Goal: Task Accomplishment & Management: Use online tool/utility

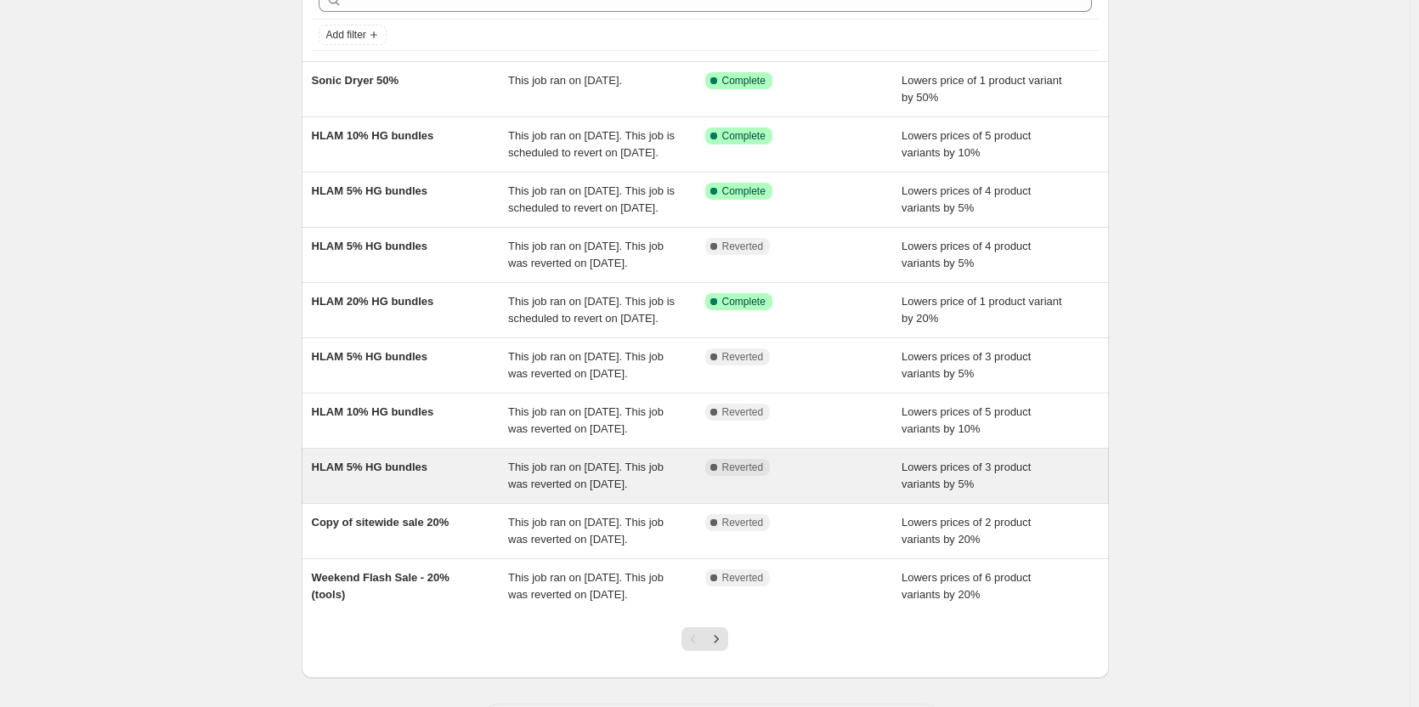
scroll to position [219, 0]
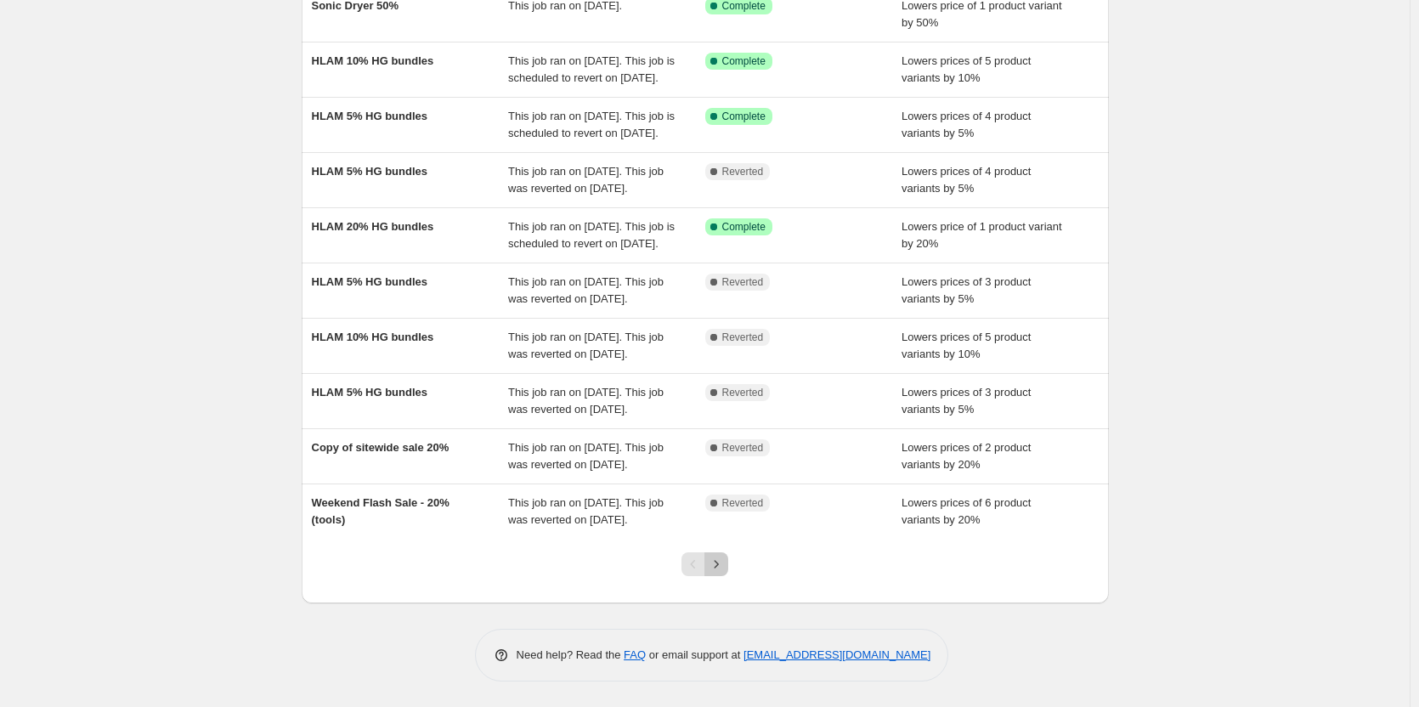
click at [725, 568] on icon "Next" at bounding box center [716, 564] width 17 height 17
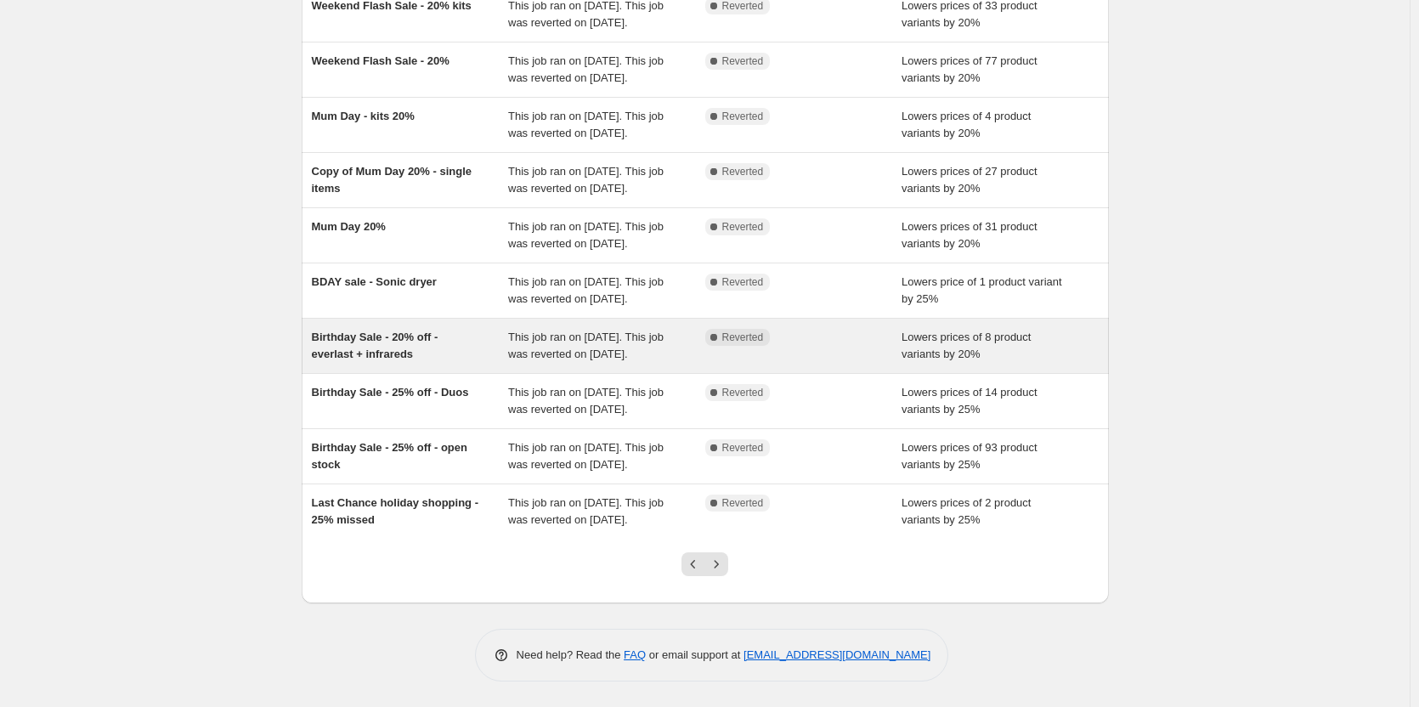
scroll to position [168, 0]
click at [371, 360] on span "Birthday Sale - 20% off - everlast + infrareds" at bounding box center [375, 345] width 127 height 30
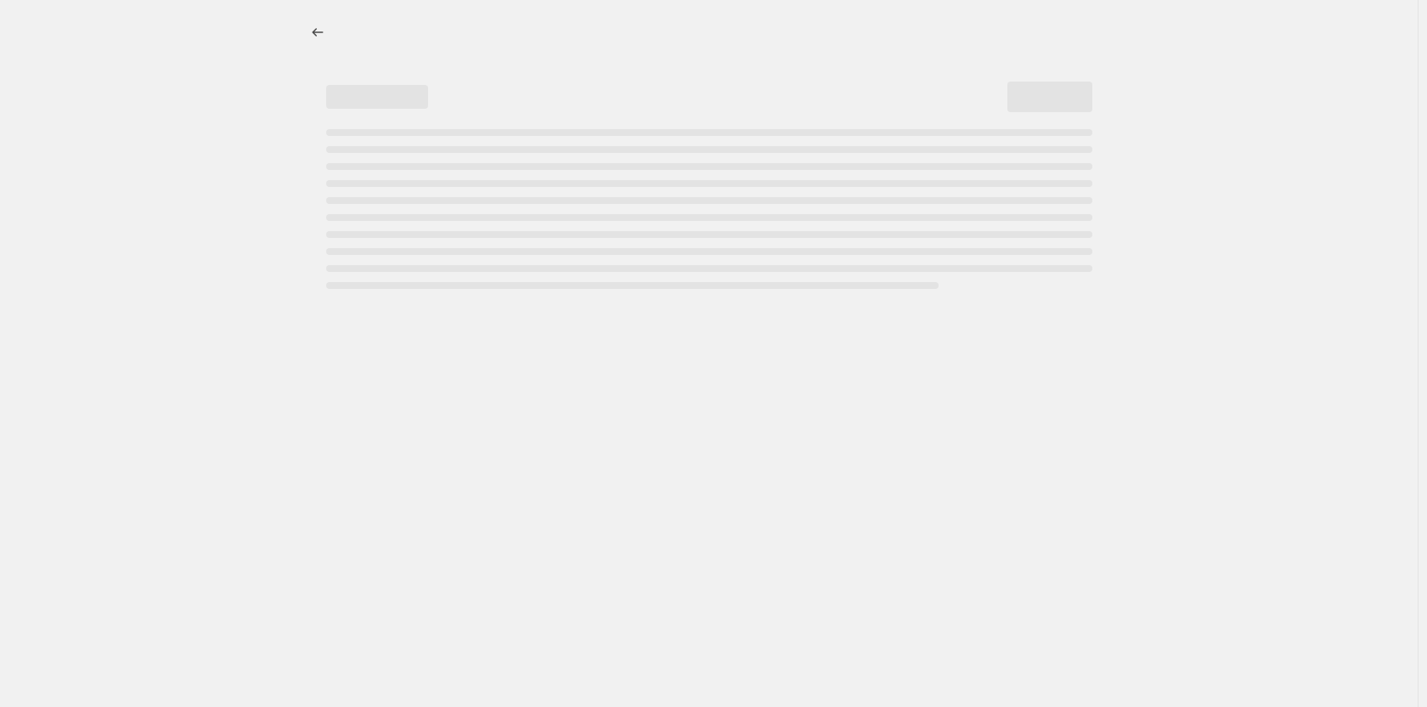
select select "percentage"
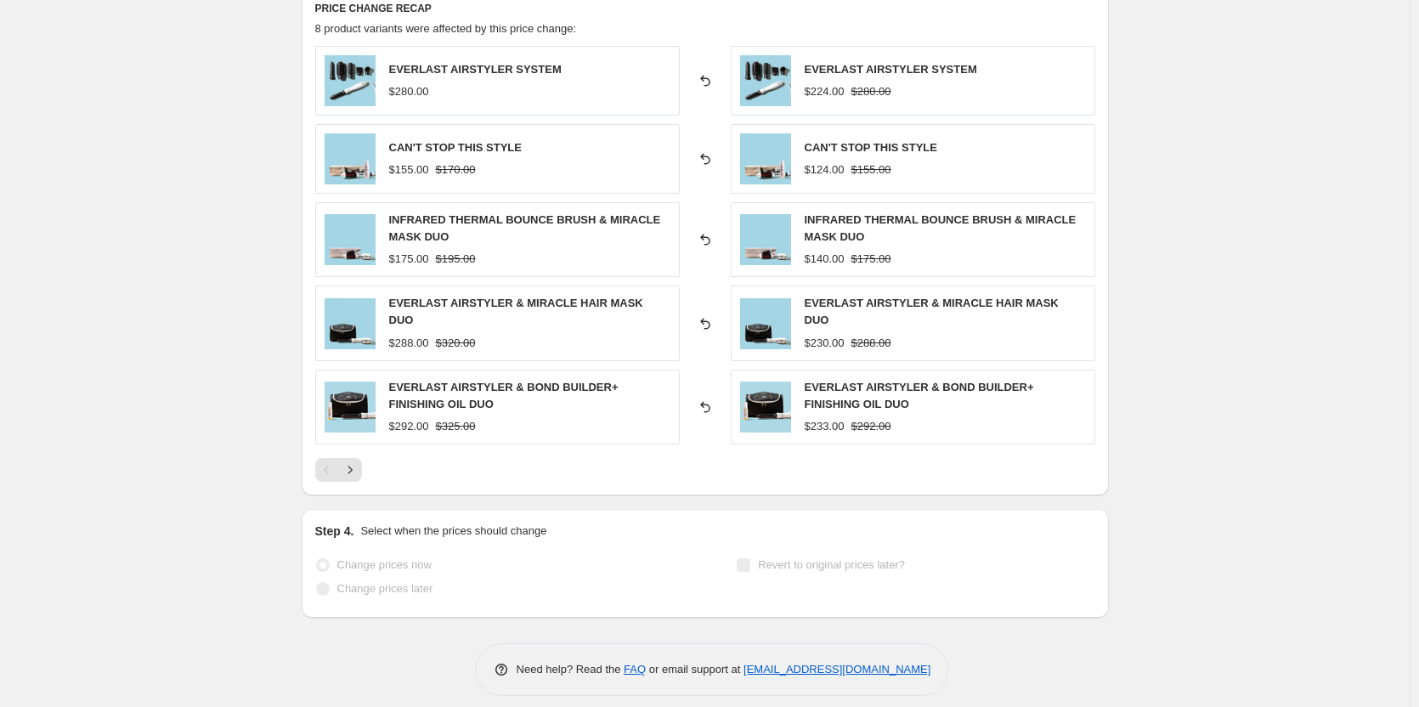
scroll to position [1130, 0]
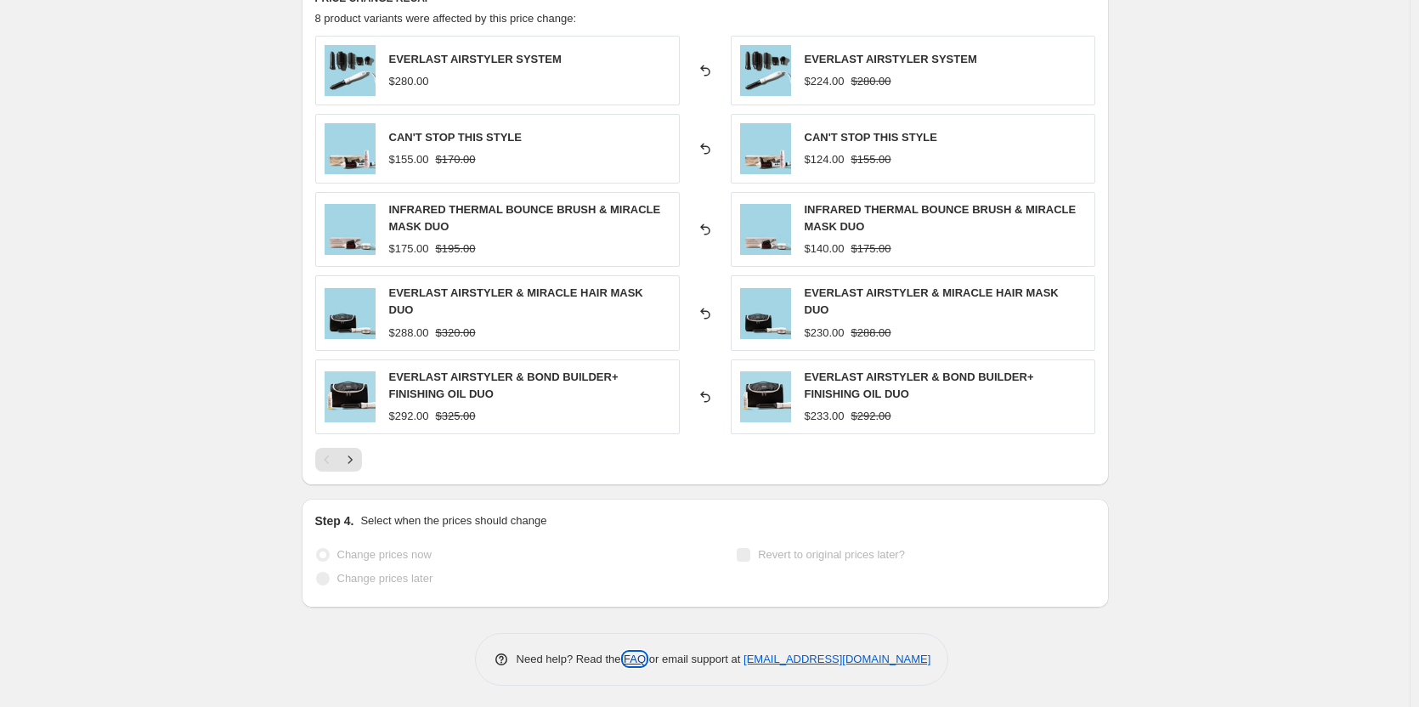
click at [638, 652] on link "FAQ" at bounding box center [634, 658] width 22 height 13
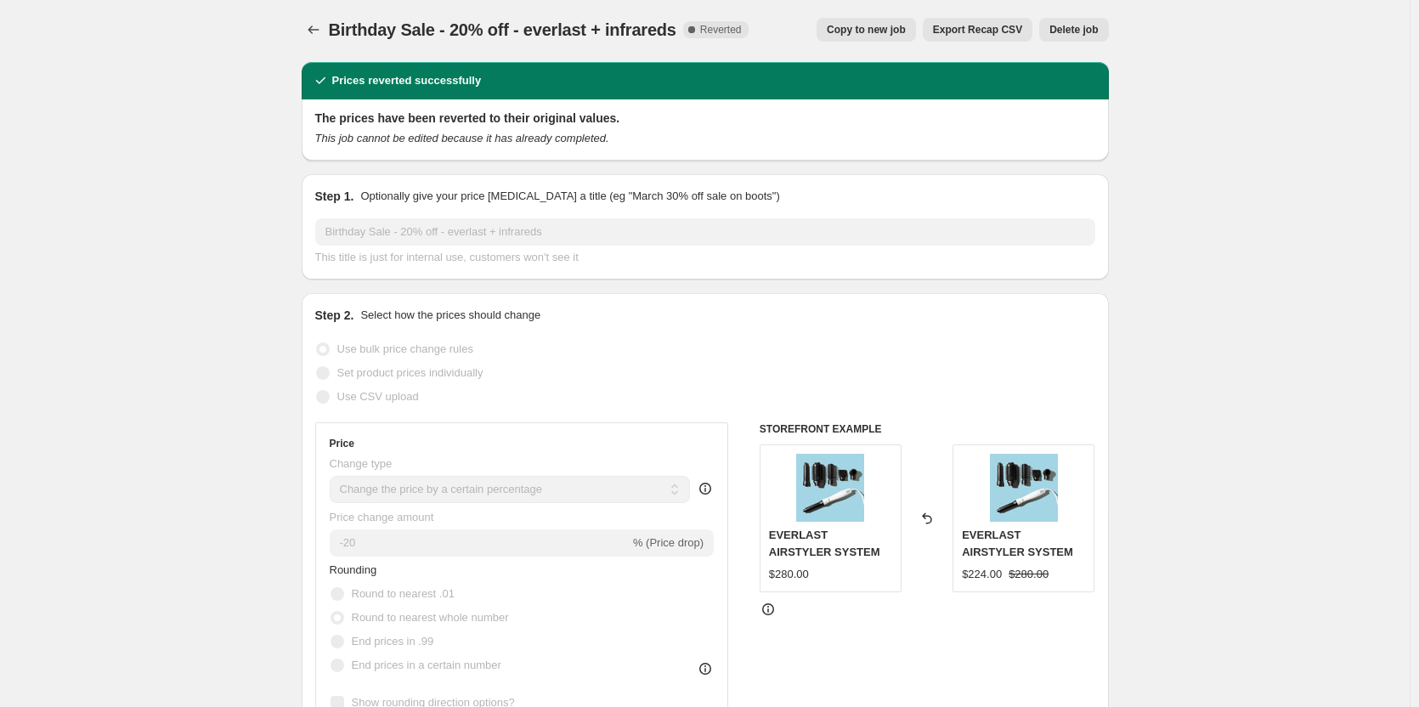
scroll to position [0, 0]
